Goal: Task Accomplishment & Management: Use online tool/utility

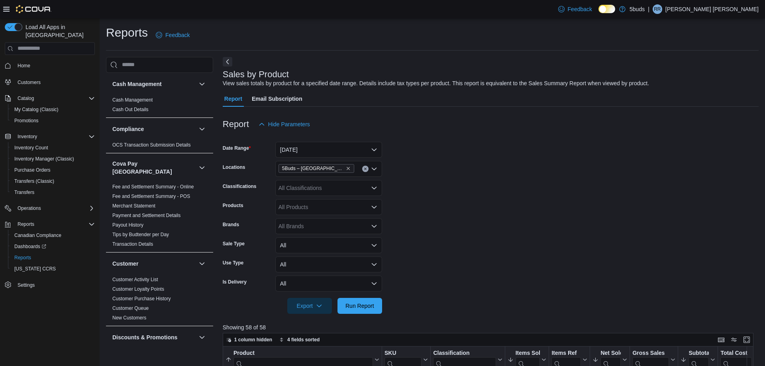
scroll to position [159, 0]
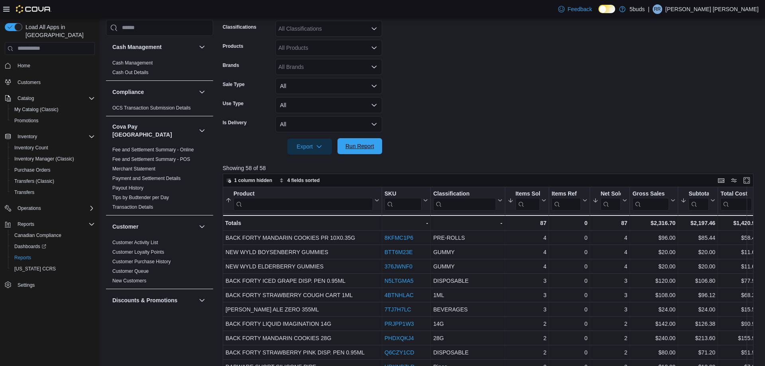
click at [363, 149] on span "Run Report" at bounding box center [359, 146] width 29 height 8
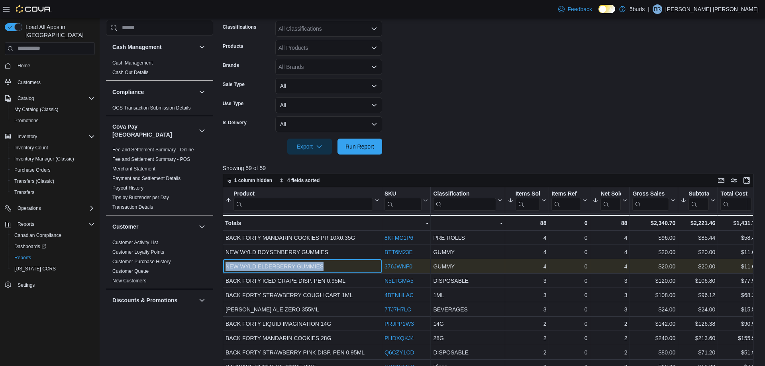
drag, startPoint x: 324, startPoint y: 263, endPoint x: 225, endPoint y: 269, distance: 98.9
click at [225, 269] on div "NEW WYLD ELDERBERRY GUMMIES - Product, column 1, row 3" at bounding box center [302, 266] width 159 height 14
copy div "NEW WYLD ELDERBERRY GUMMIES"
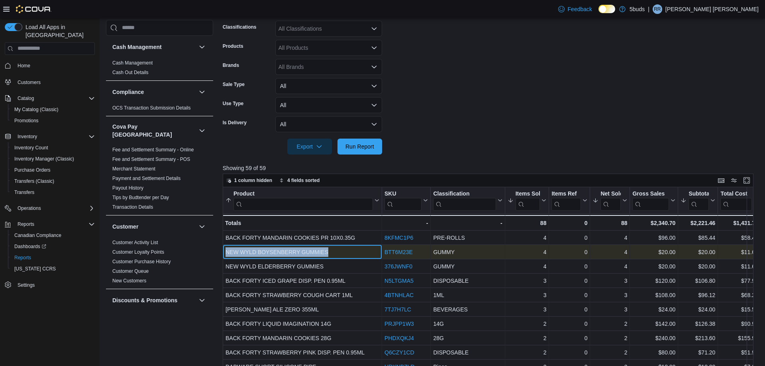
drag, startPoint x: 335, startPoint y: 250, endPoint x: 225, endPoint y: 252, distance: 109.5
click at [225, 252] on div "NEW WYLD BOYSENBERRY GUMMIES - Product, column 1, row 2" at bounding box center [302, 252] width 159 height 14
copy div "NEW WYLD BOYSENBERRY GUMMIES"
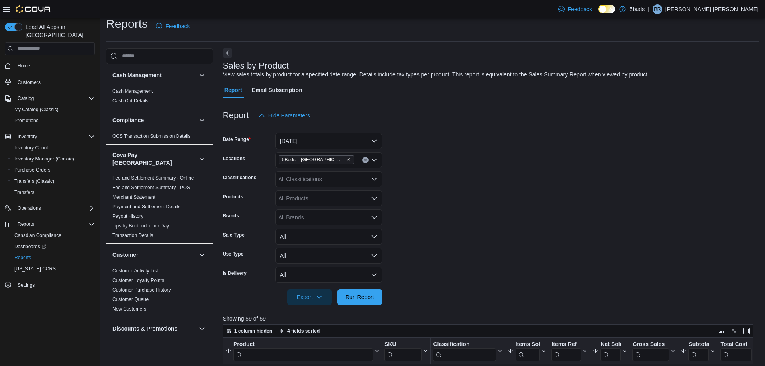
scroll to position [0, 0]
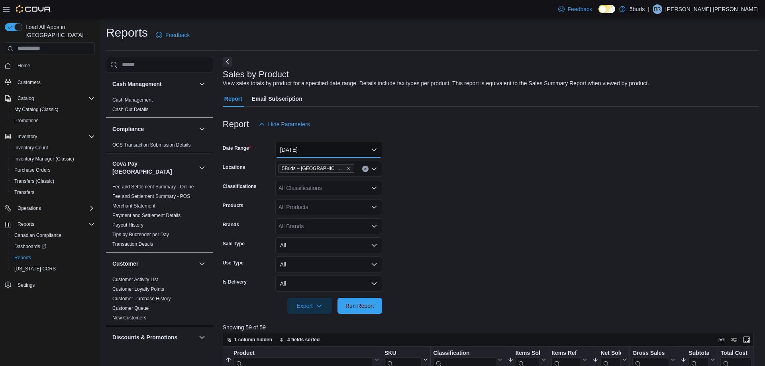
click at [374, 149] on button "[DATE]" at bounding box center [328, 150] width 107 height 16
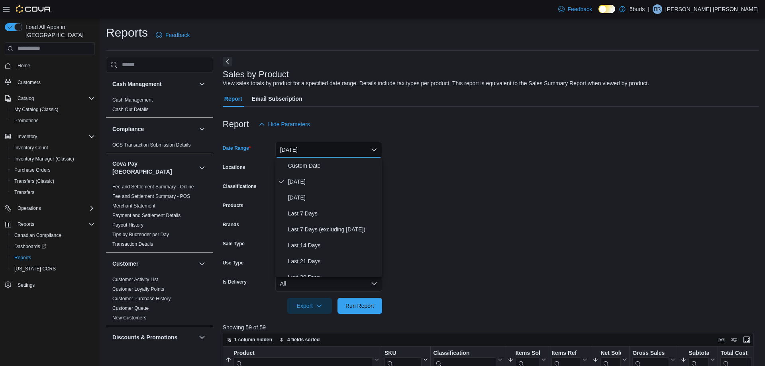
click at [423, 147] on form "Date Range [DATE] Locations 5Buds – [GEOGRAPHIC_DATA] Classifications All Class…" at bounding box center [491, 223] width 536 height 182
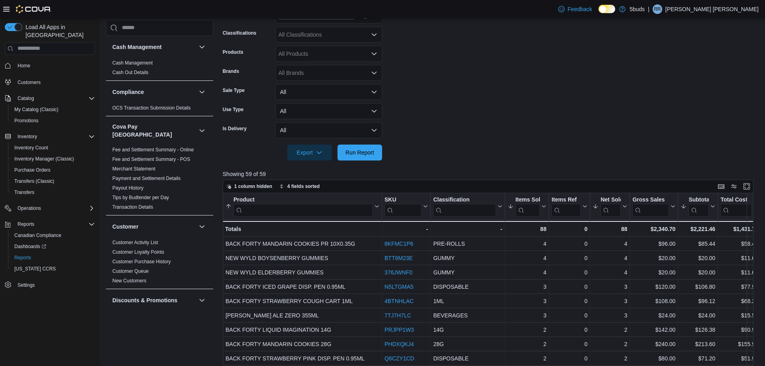
scroll to position [159, 0]
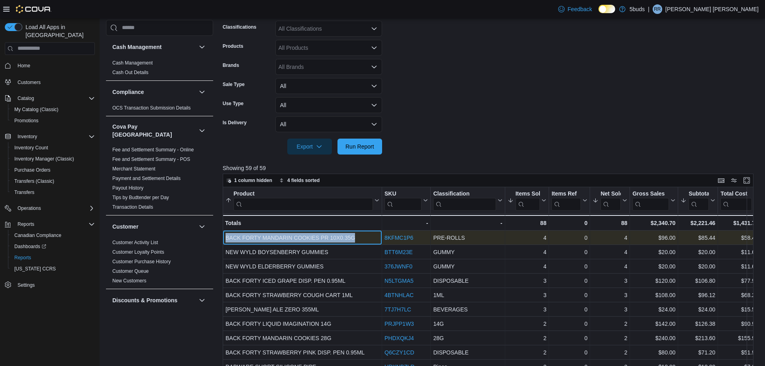
drag, startPoint x: 357, startPoint y: 236, endPoint x: 224, endPoint y: 241, distance: 133.1
click at [224, 241] on div "BACK FORTY MANDARIN COOKIES PR 10X0.35G - Product, column 1, row 1" at bounding box center [302, 238] width 159 height 14
copy div "BACK FORTY MANDARIN COOKIES PR 10X0.35G"
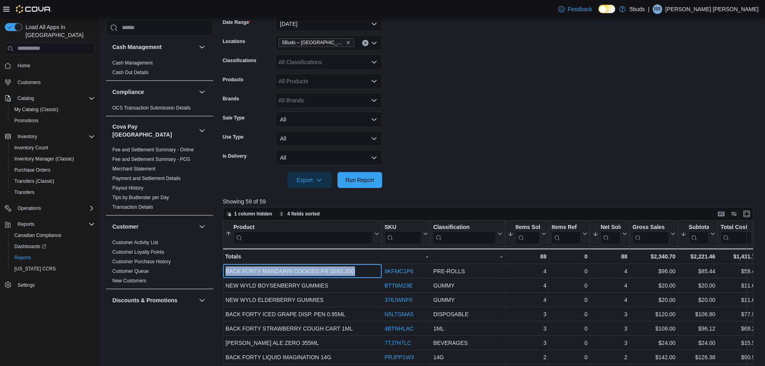
scroll to position [80, 0]
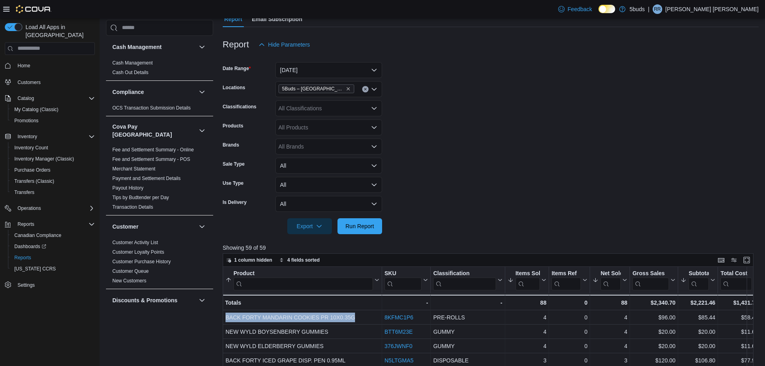
click at [373, 146] on icon "Open list of options" at bounding box center [374, 146] width 6 height 6
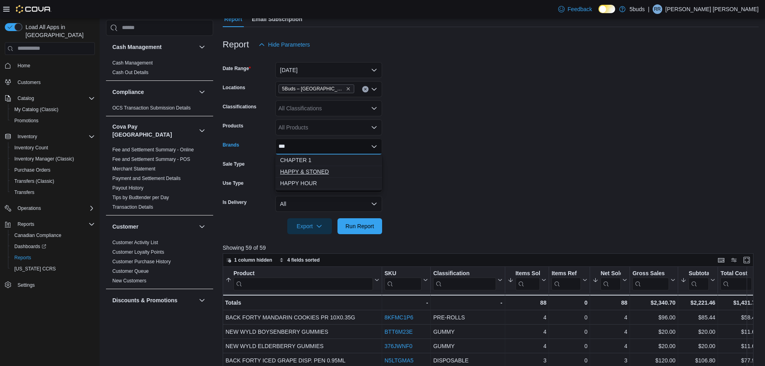
type input "***"
click at [307, 170] on span "HAPPY & STONED" at bounding box center [328, 172] width 97 height 8
type input "***"
click at [314, 162] on span "FUEGO" at bounding box center [328, 160] width 97 height 8
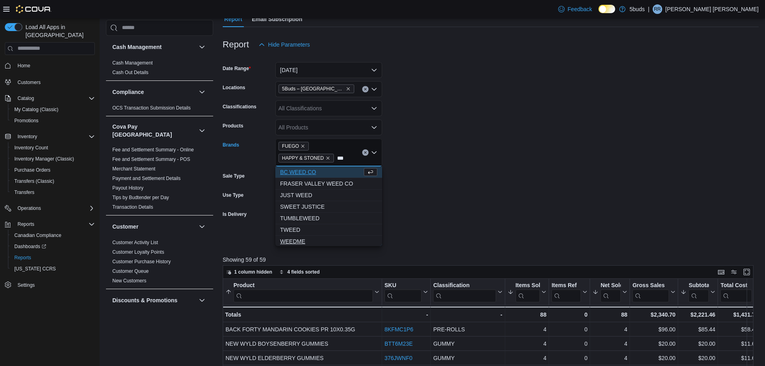
type input "***"
click at [291, 241] on span "WEEDME" at bounding box center [328, 241] width 97 height 8
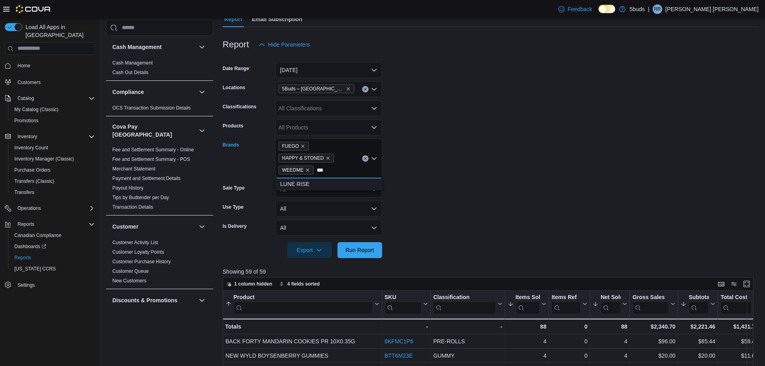
scroll to position [0, 0]
type input "***"
click at [313, 185] on span "LUNE RISE" at bounding box center [328, 184] width 97 height 8
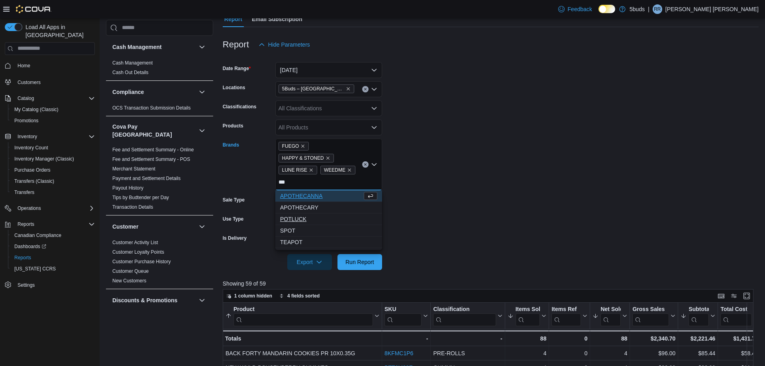
type input "***"
click at [310, 221] on span "POTLUCK" at bounding box center [328, 219] width 97 height 8
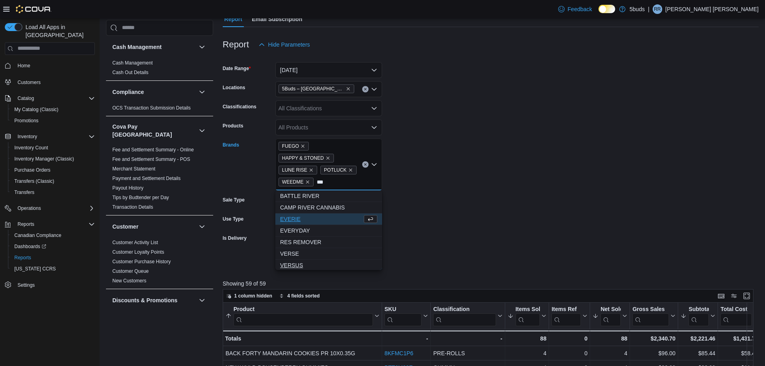
type input "***"
click at [305, 266] on span "VERSUS" at bounding box center [328, 265] width 97 height 8
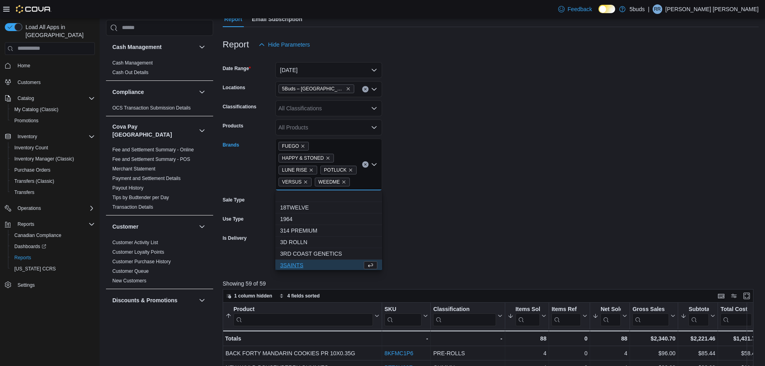
scroll to position [1, 0]
click at [438, 241] on form "Date Range [DATE] Locations 5Buds – [GEOGRAPHIC_DATA] Classifications All Class…" at bounding box center [491, 161] width 536 height 217
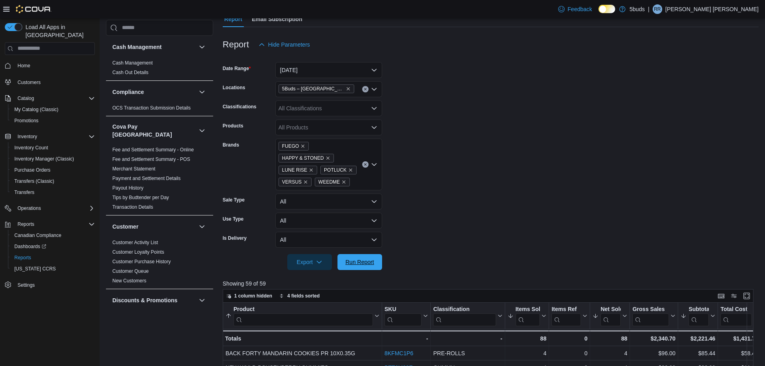
click at [347, 265] on span "Run Report" at bounding box center [359, 262] width 29 height 8
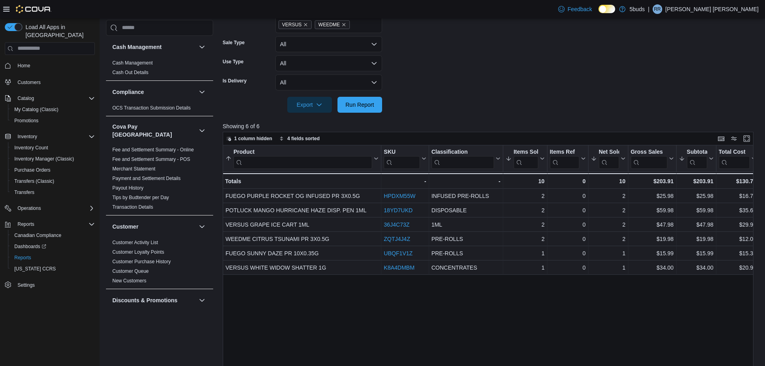
scroll to position [239, 0]
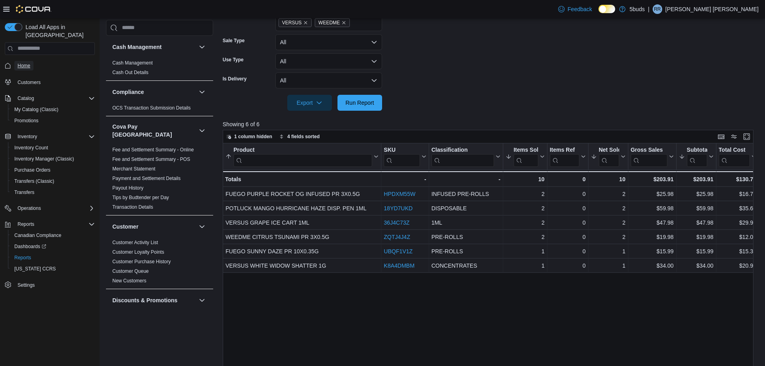
click at [26, 63] on span "Home" at bounding box center [24, 66] width 13 height 6
